Goal: Task Accomplishment & Management: Complete application form

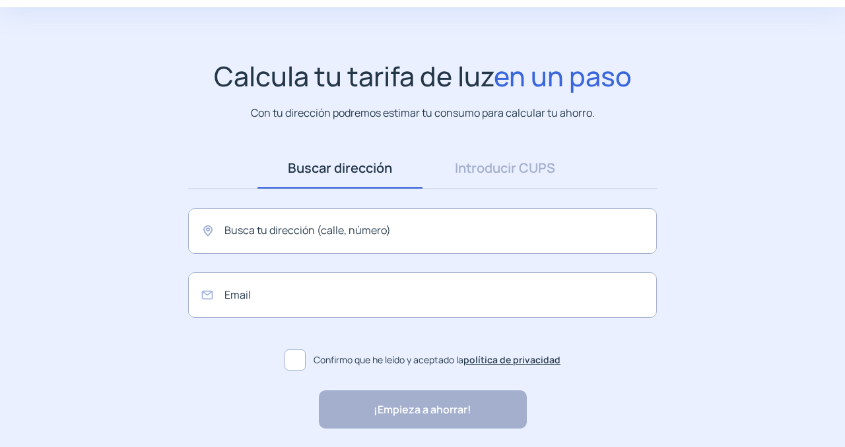
scroll to position [65, 0]
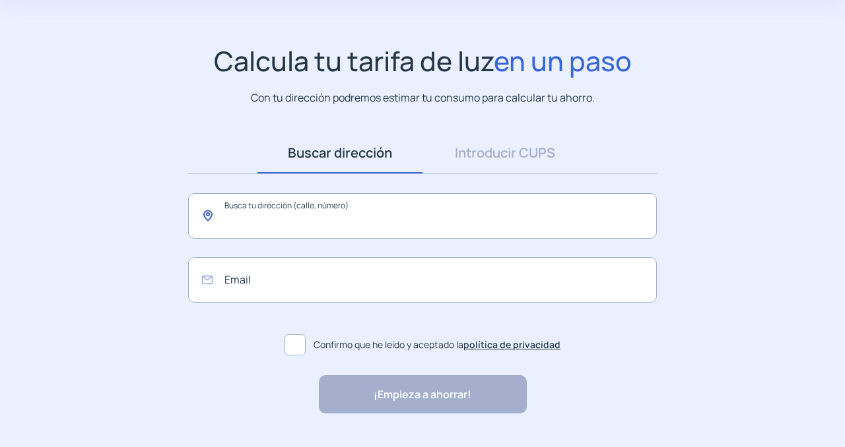
click at [250, 210] on input "text" at bounding box center [422, 216] width 469 height 46
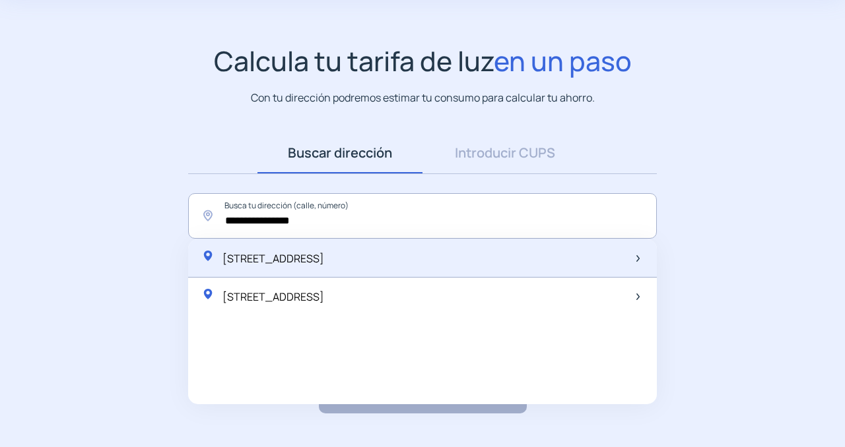
click at [261, 258] on span "[STREET_ADDRESS]" at bounding box center [273, 258] width 102 height 15
type input "**********"
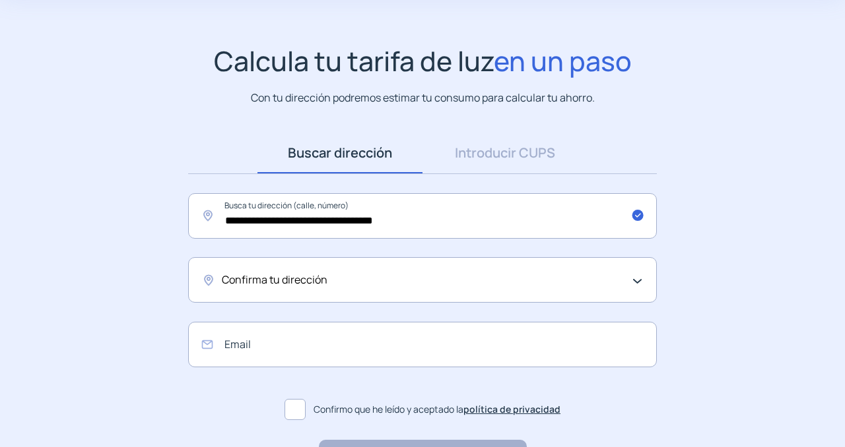
click at [294, 284] on span "Confirma tu dirección" at bounding box center [275, 280] width 106 height 17
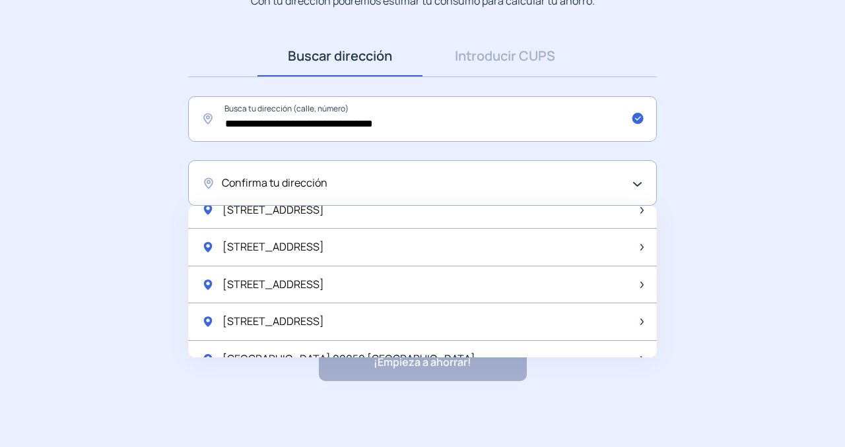
scroll to position [1303, 0]
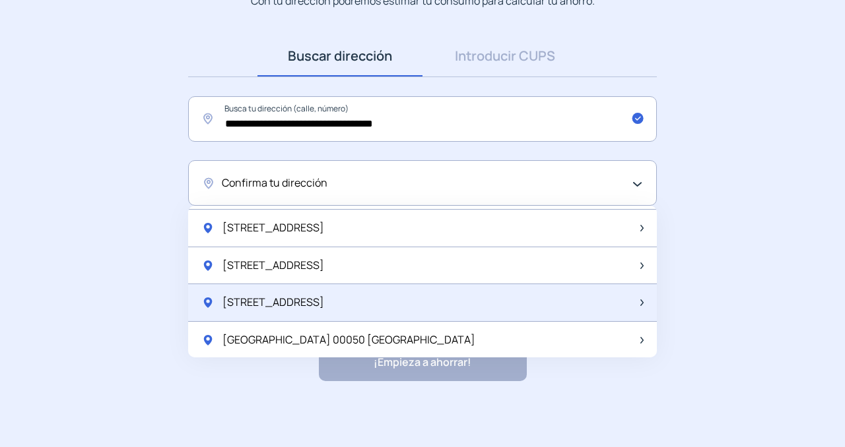
click at [314, 302] on span "[STREET_ADDRESS]" at bounding box center [273, 302] width 102 height 17
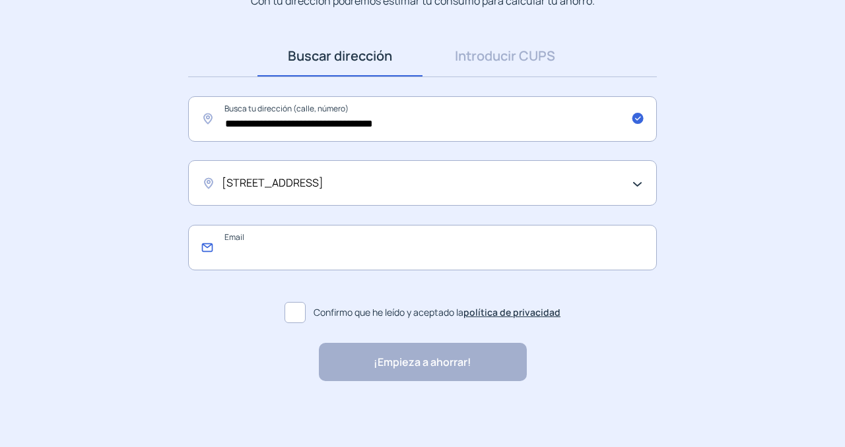
click at [306, 241] on input "email" at bounding box center [422, 248] width 469 height 46
type input "**********"
click at [292, 311] on span at bounding box center [294, 312] width 21 height 21
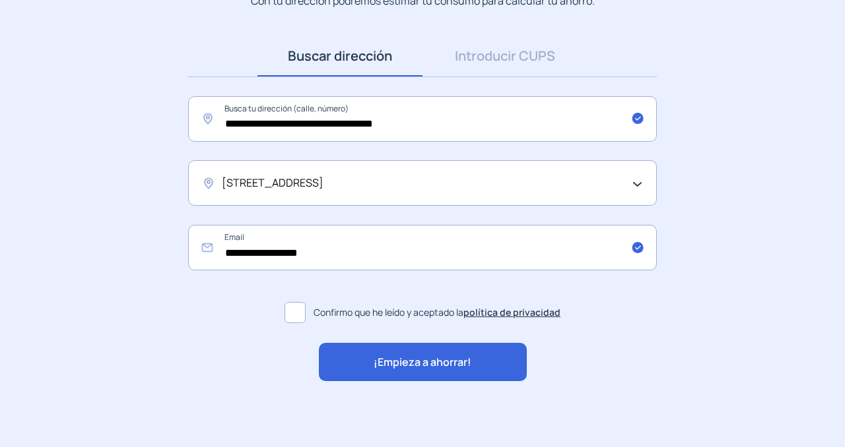
click at [381, 368] on span "¡Empieza a ahorrar!" at bounding box center [422, 362] width 98 height 17
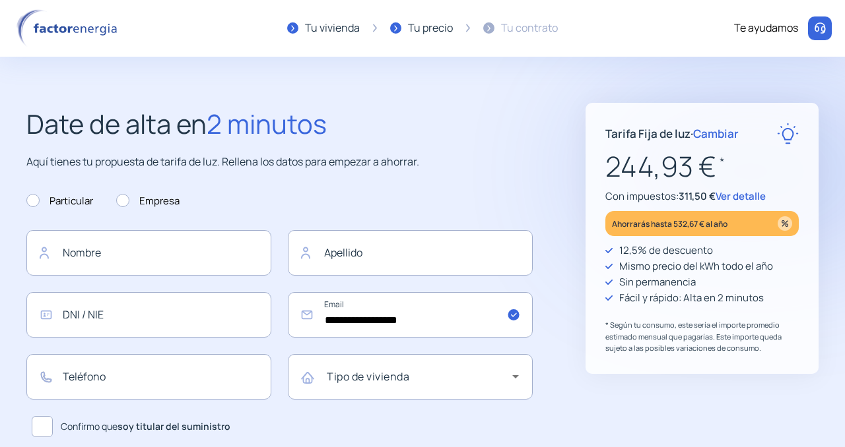
click at [81, 32] on img at bounding box center [69, 28] width 112 height 38
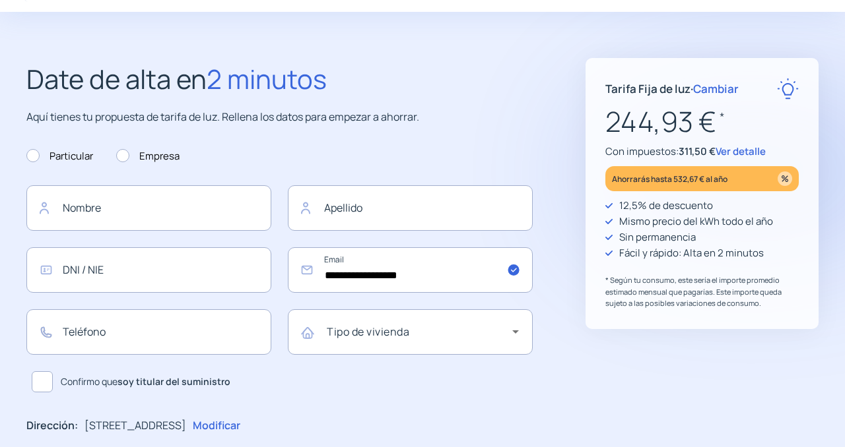
scroll to position [49, 0]
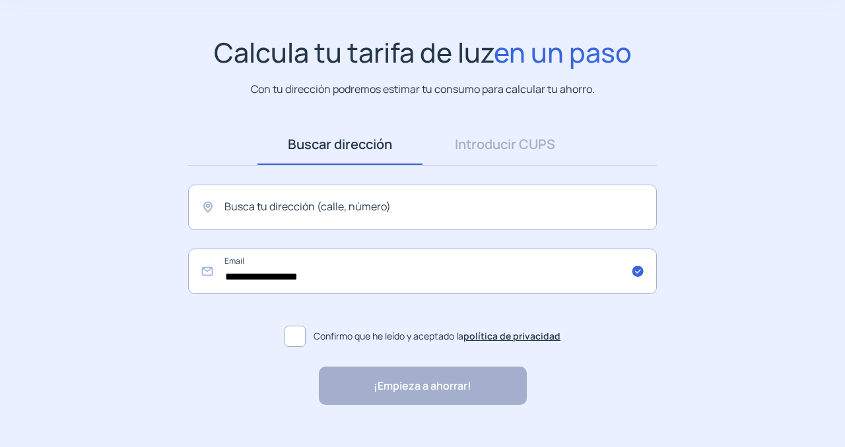
scroll to position [97, 0]
